Goal: Communication & Community: Ask a question

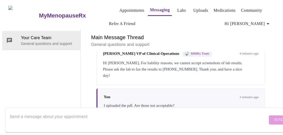
scroll to position [546, 0]
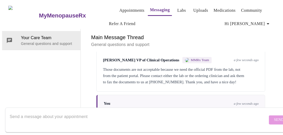
click at [82, 111] on textarea "Send a message about your appointment" at bounding box center [139, 119] width 258 height 17
click at [90, 112] on textarea "Endeavor Health will be" at bounding box center [139, 119] width 258 height 17
type textarea "Endeavor Health will be faxing them."
click at [274, 117] on span "Send" at bounding box center [279, 120] width 10 height 7
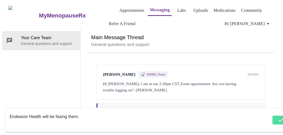
scroll to position [0, 0]
